Goal: Task Accomplishment & Management: Manage account settings

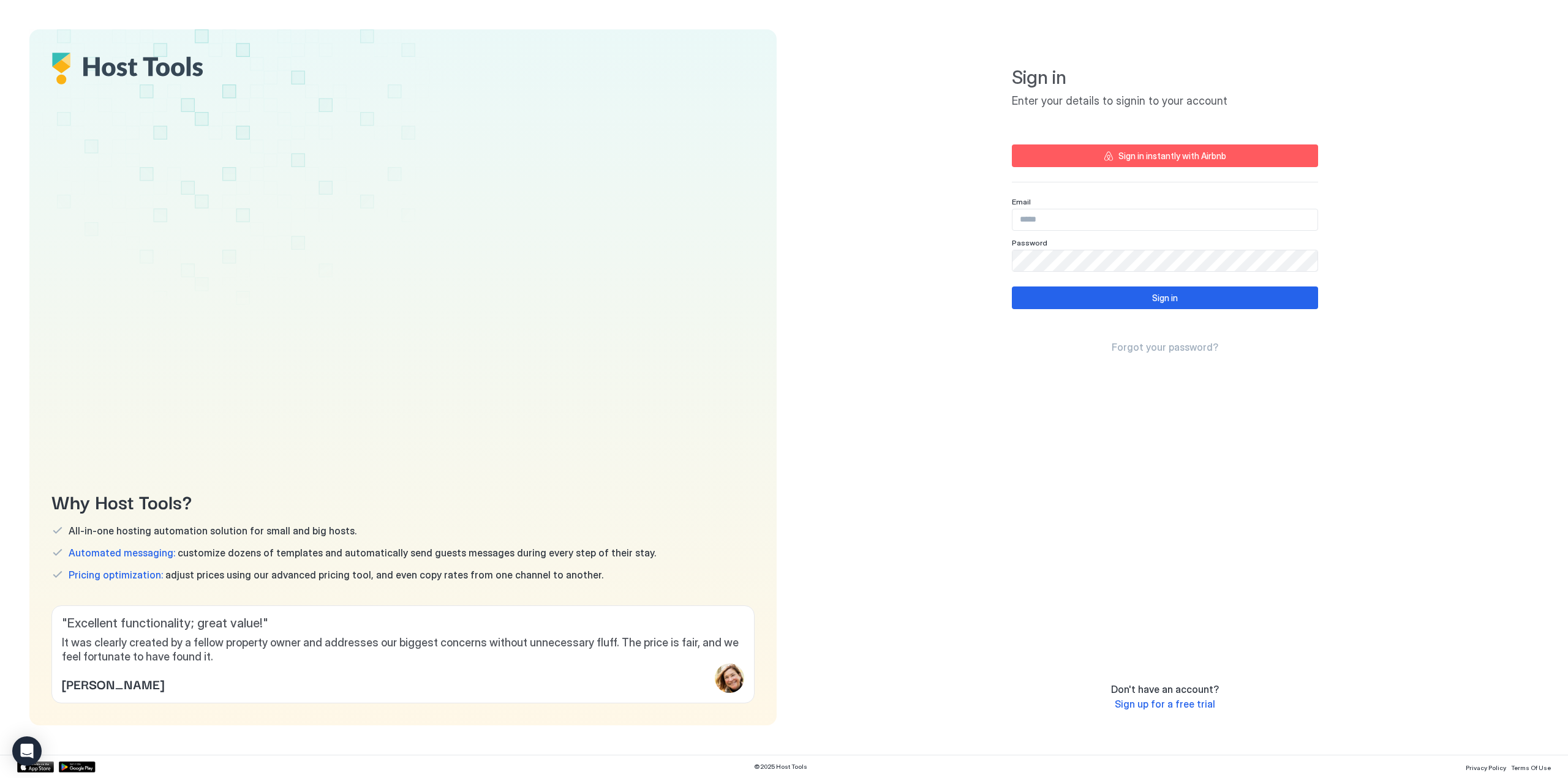
click at [1101, 217] on input "Input Field" at bounding box center [1165, 219] width 305 height 21
type input "**********"
click at [1192, 301] on button "Sign in" at bounding box center [1164, 298] width 306 height 23
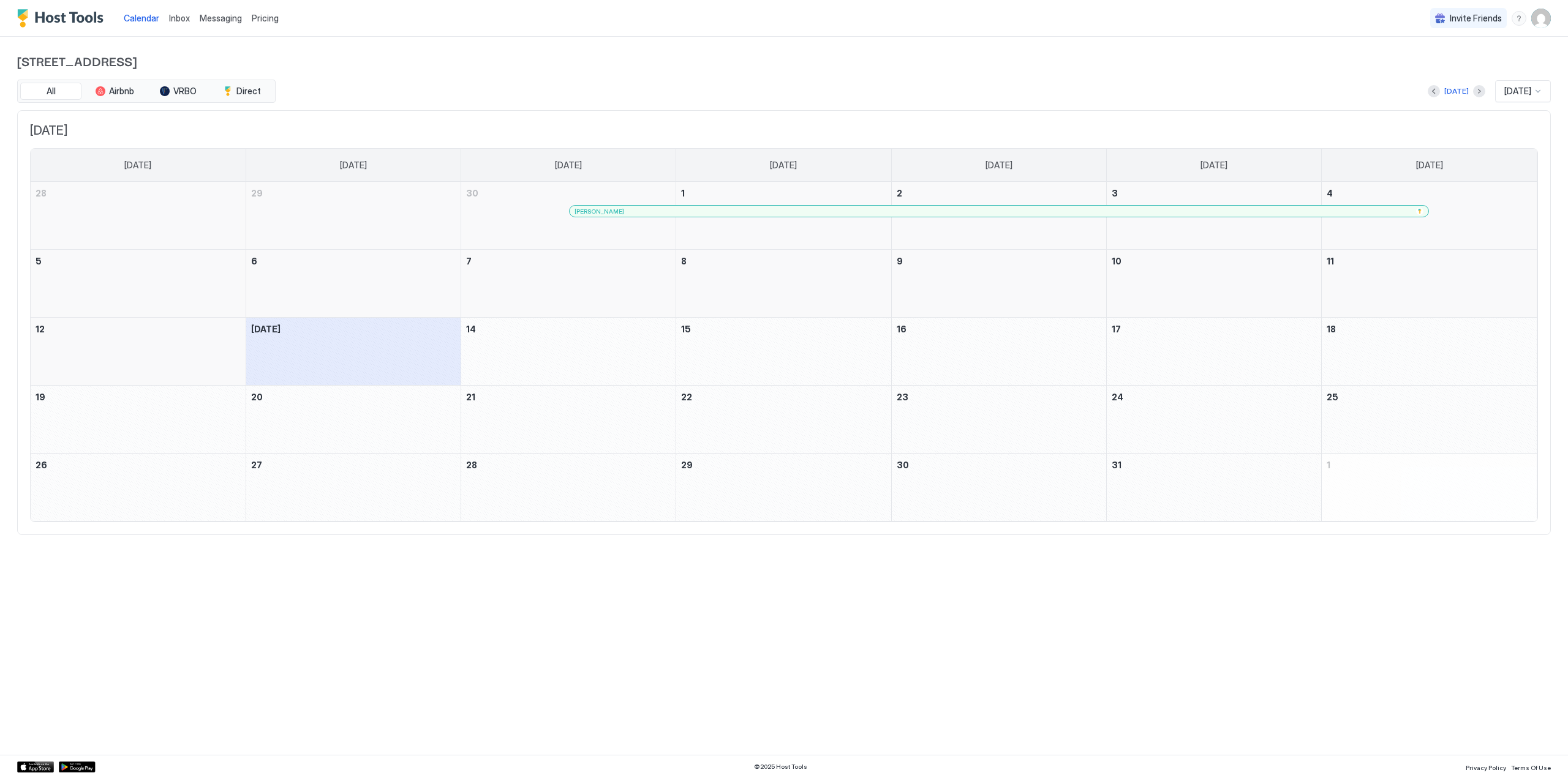
click at [38, 18] on img "Host Tools Logo" at bounding box center [62, 18] width 92 height 18
click at [76, 10] on img "Host Tools Logo" at bounding box center [62, 18] width 92 height 18
click at [1542, 23] on img "User profile" at bounding box center [1541, 18] width 20 height 20
click at [1421, 69] on span "Settings" at bounding box center [1430, 68] width 33 height 11
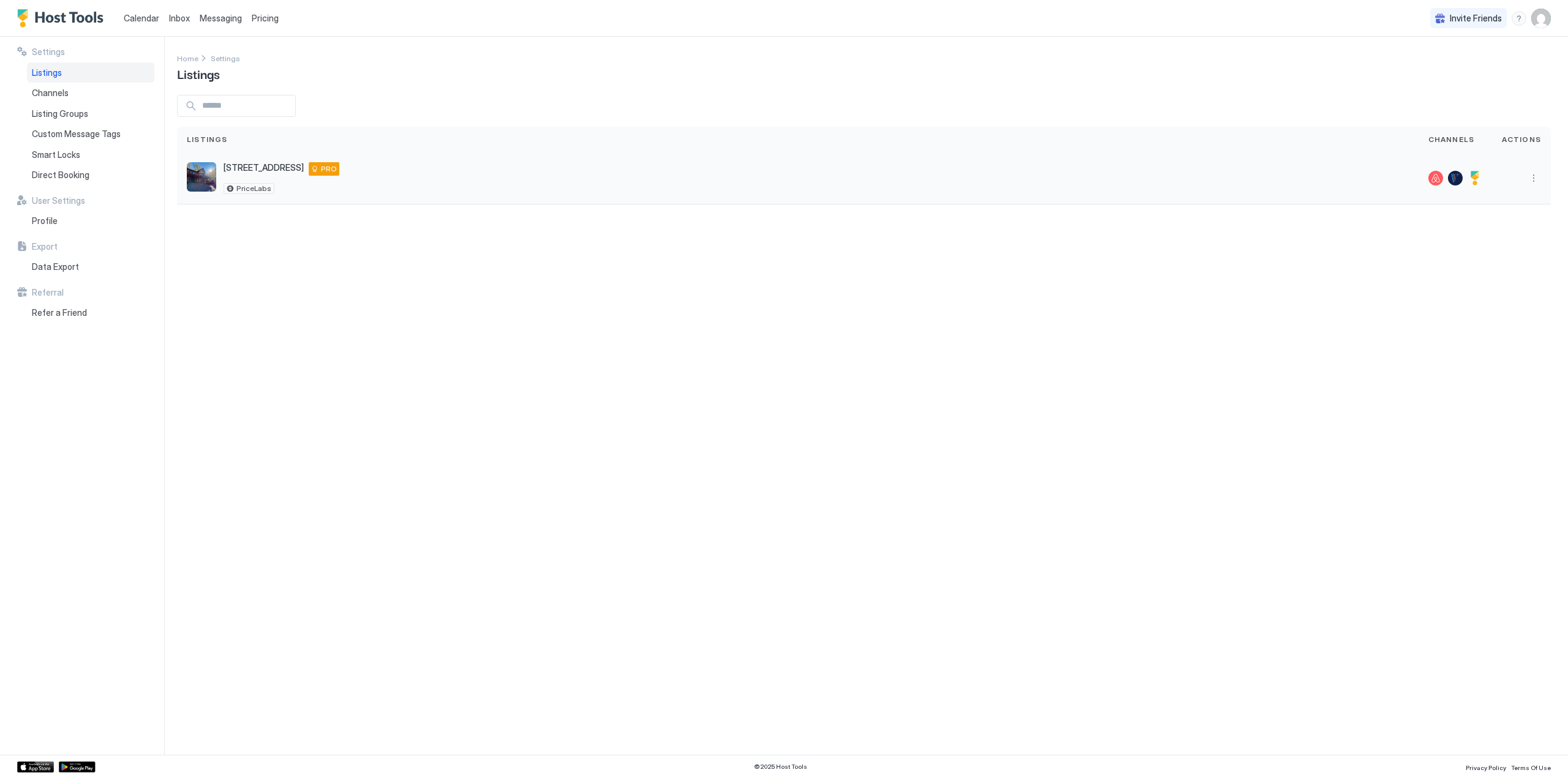
click at [194, 176] on img "listing image" at bounding box center [202, 177] width 29 height 29
click at [207, 177] on img "listing image" at bounding box center [202, 177] width 29 height 29
click at [1531, 180] on button "More options" at bounding box center [1534, 178] width 15 height 15
click at [1508, 235] on span "Listing Settings" at bounding box center [1512, 235] width 54 height 10
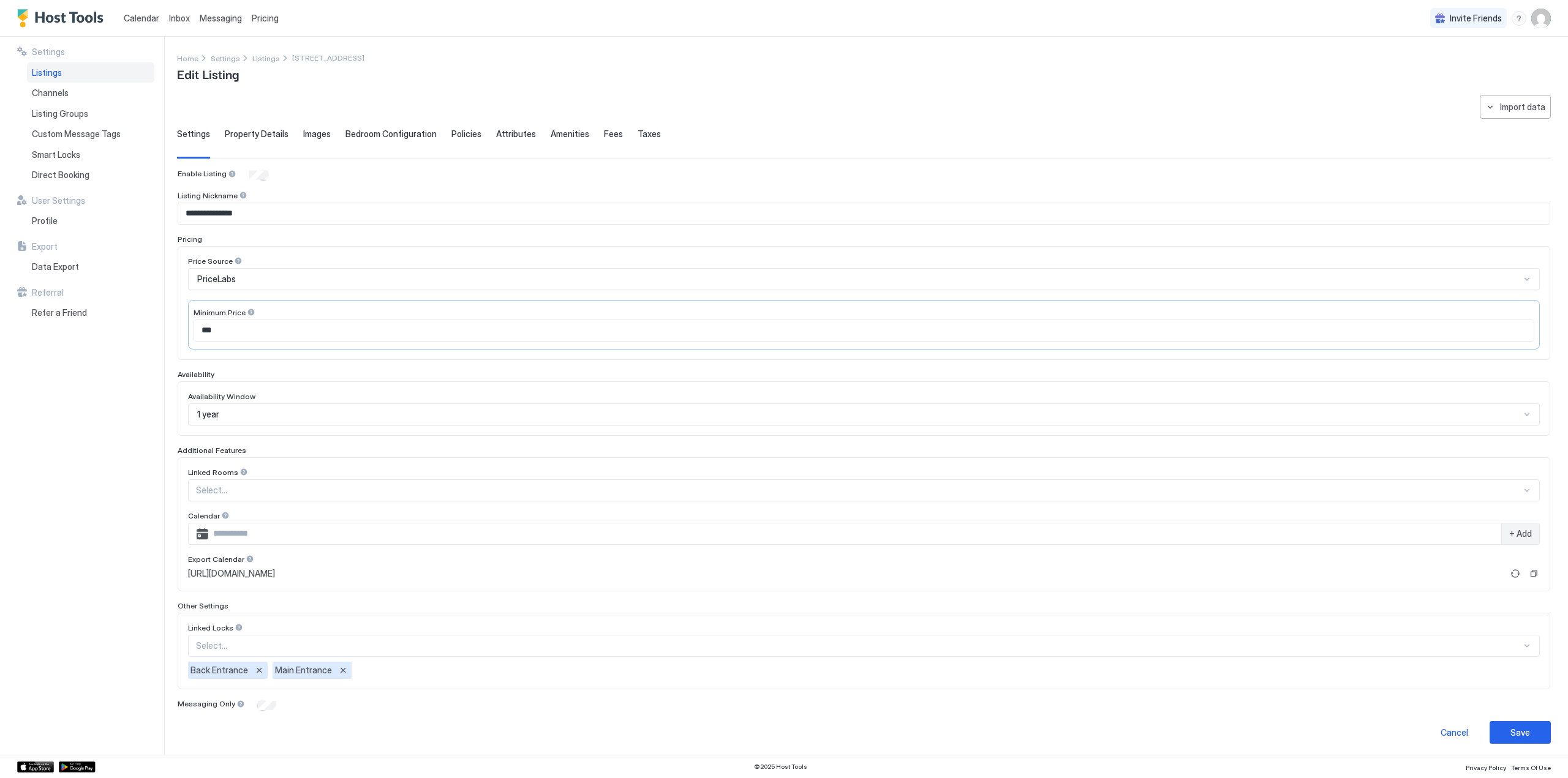
click at [313, 131] on span "Images" at bounding box center [317, 133] width 28 height 11
click at [309, 140] on div "Images" at bounding box center [317, 143] width 28 height 30
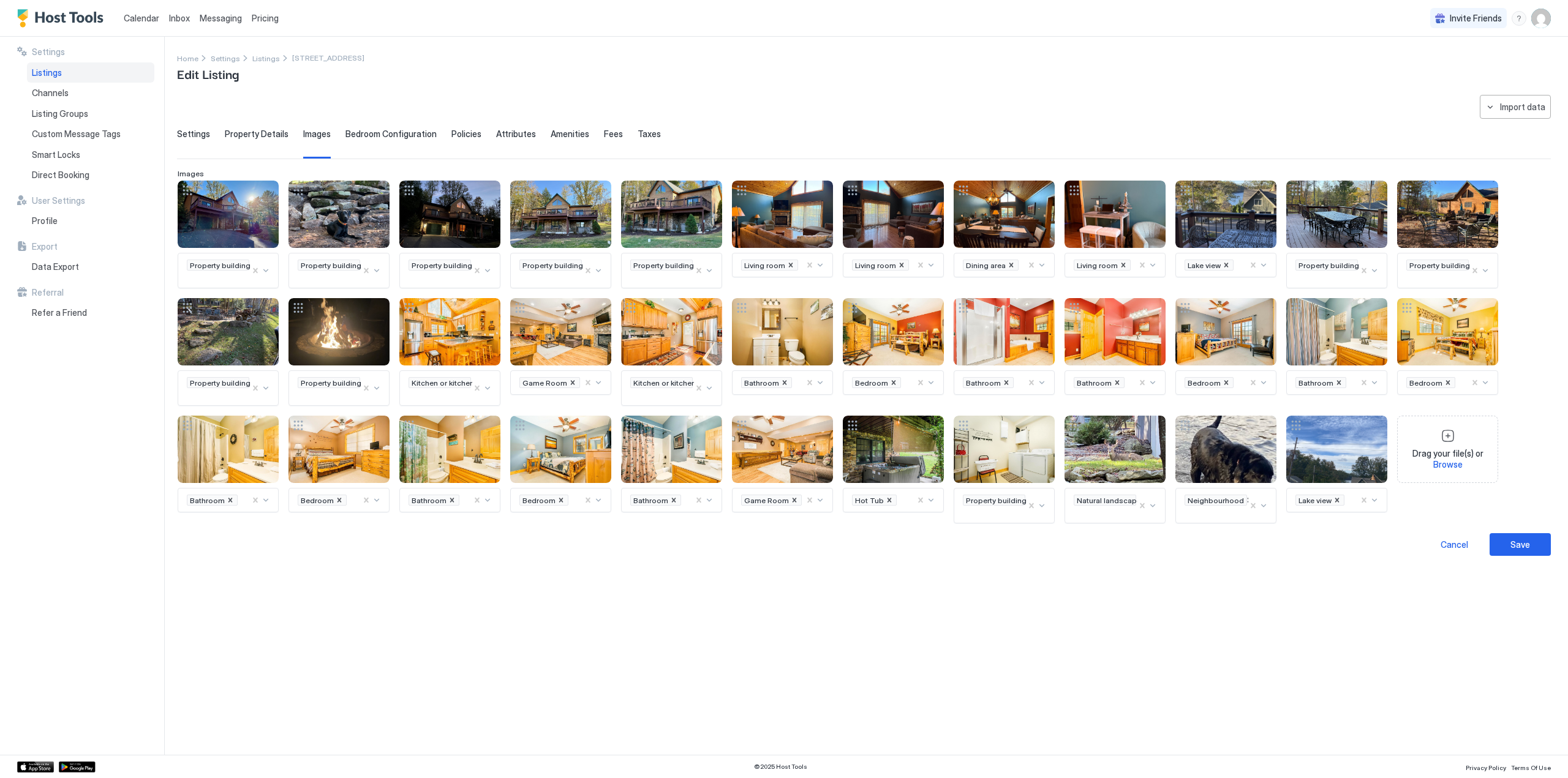
click at [194, 135] on span "Settings" at bounding box center [193, 133] width 33 height 11
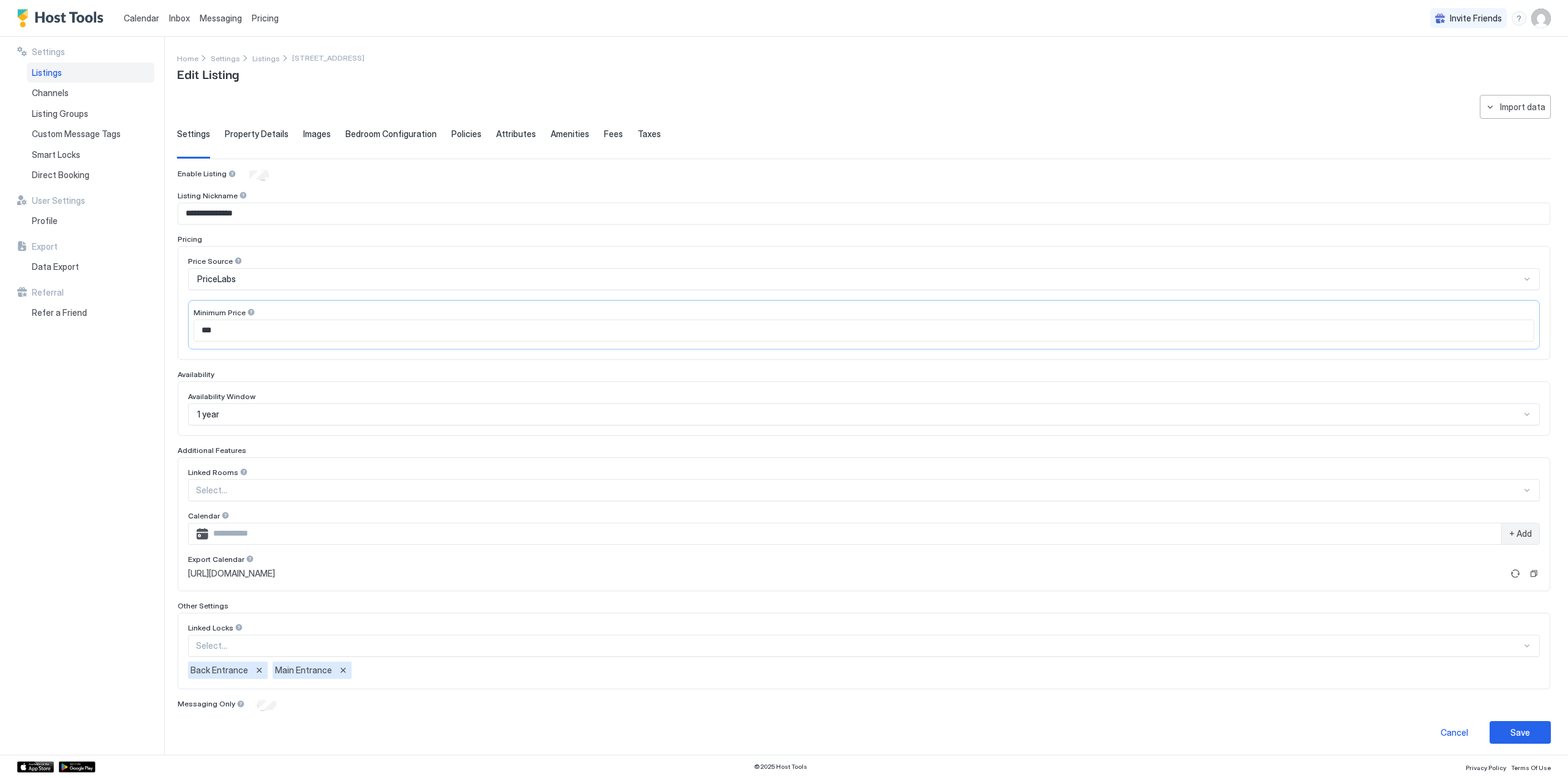
click at [233, 416] on div "1 year" at bounding box center [858, 414] width 1323 height 11
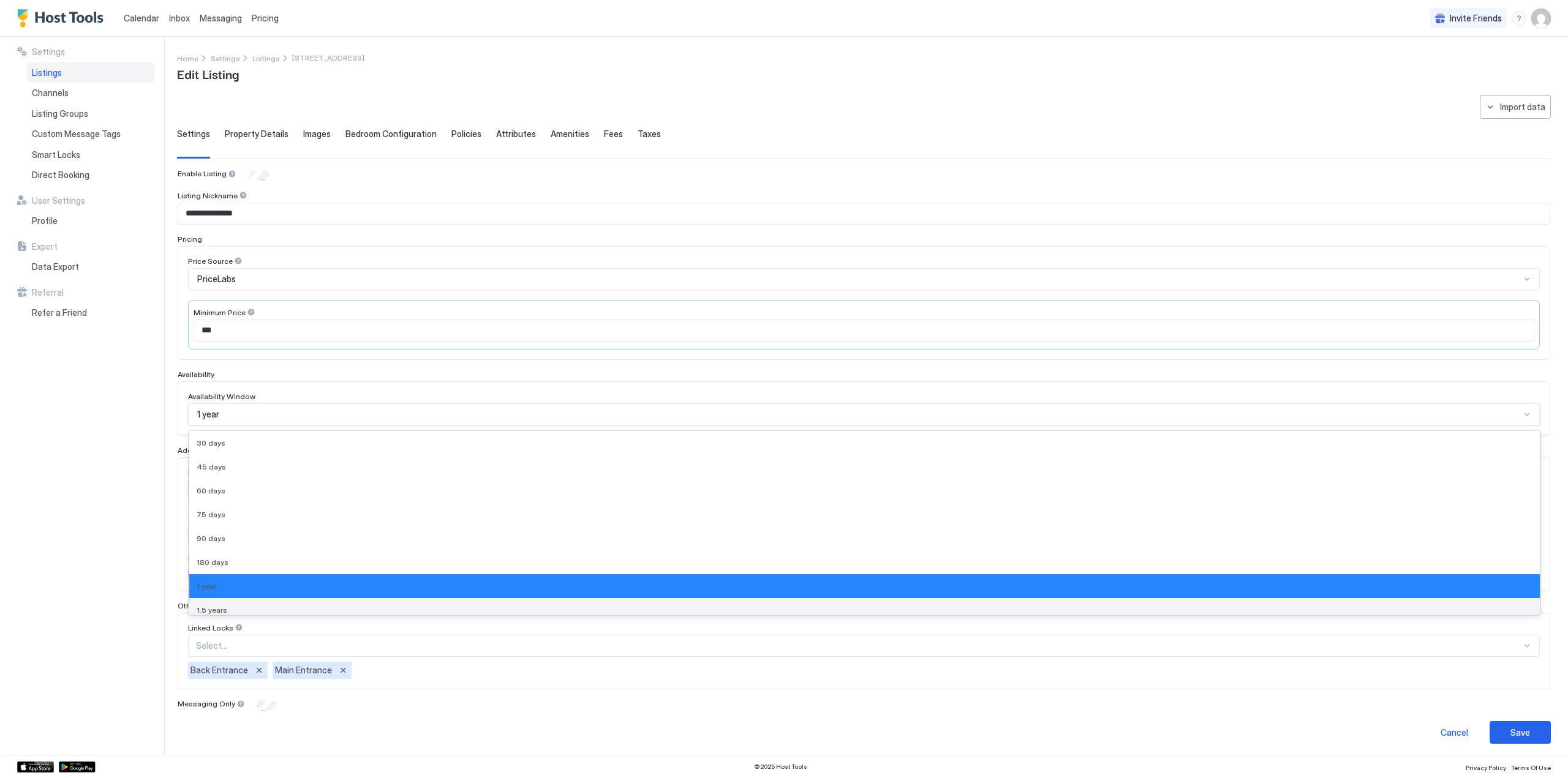
click at [225, 614] on div "1.5 years" at bounding box center [864, 609] width 1335 height 10
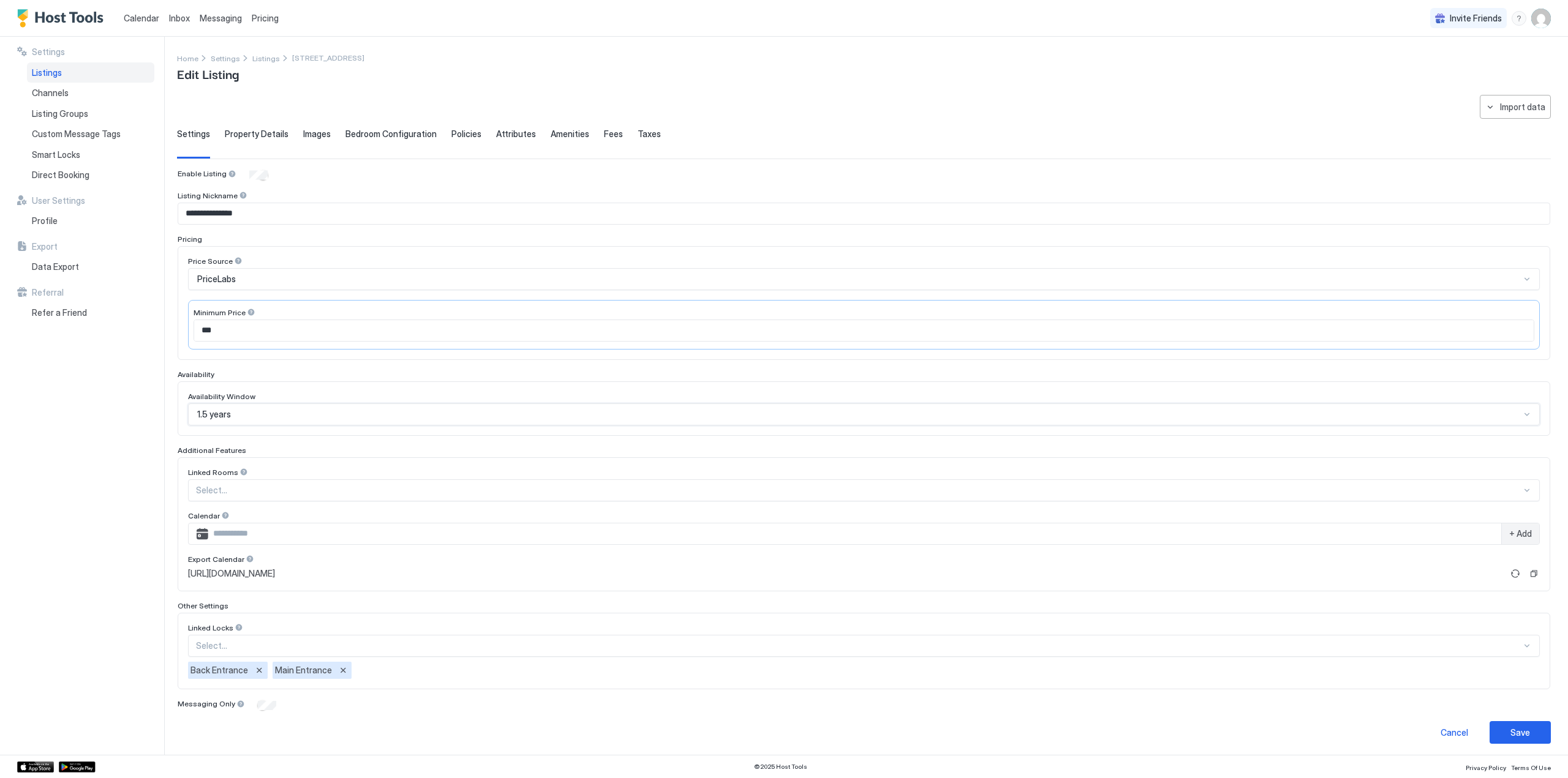
click at [246, 137] on span "Property Details" at bounding box center [256, 133] width 64 height 11
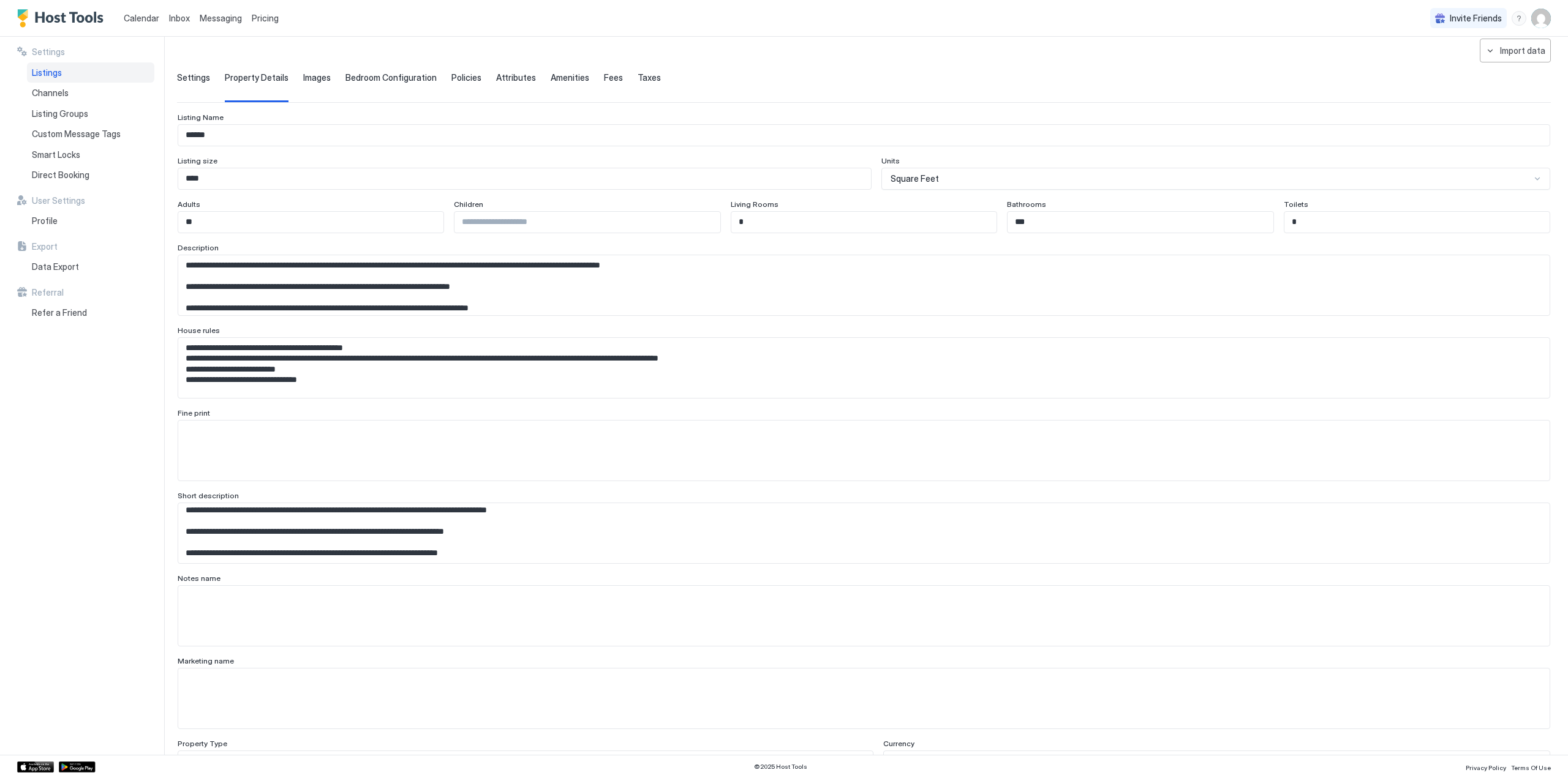
scroll to position [61, 0]
